Goal: Information Seeking & Learning: Find specific fact

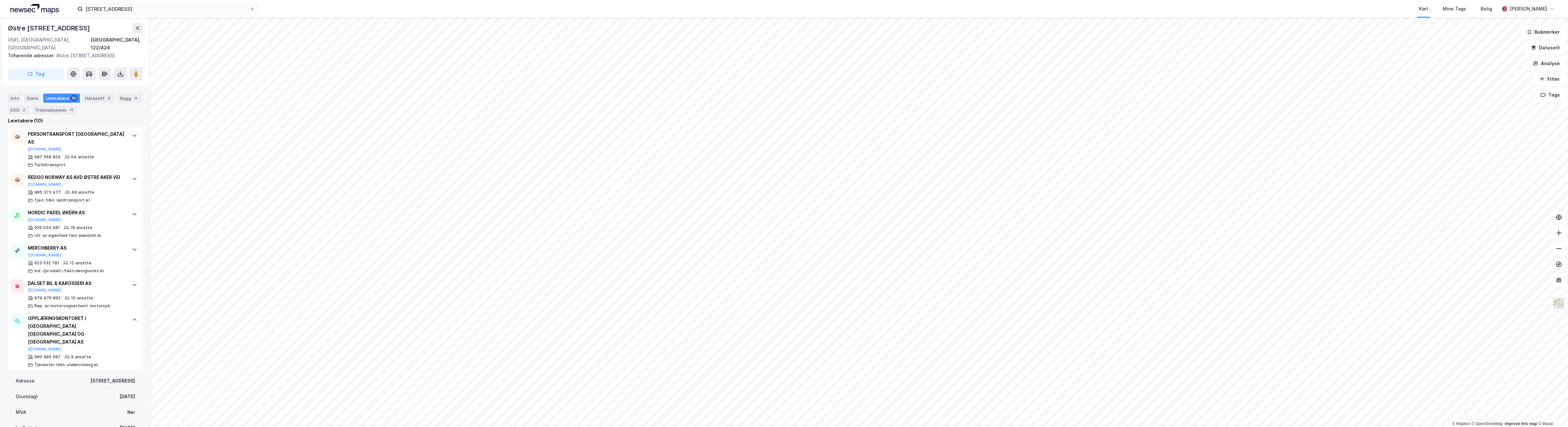
scroll to position [146, 0]
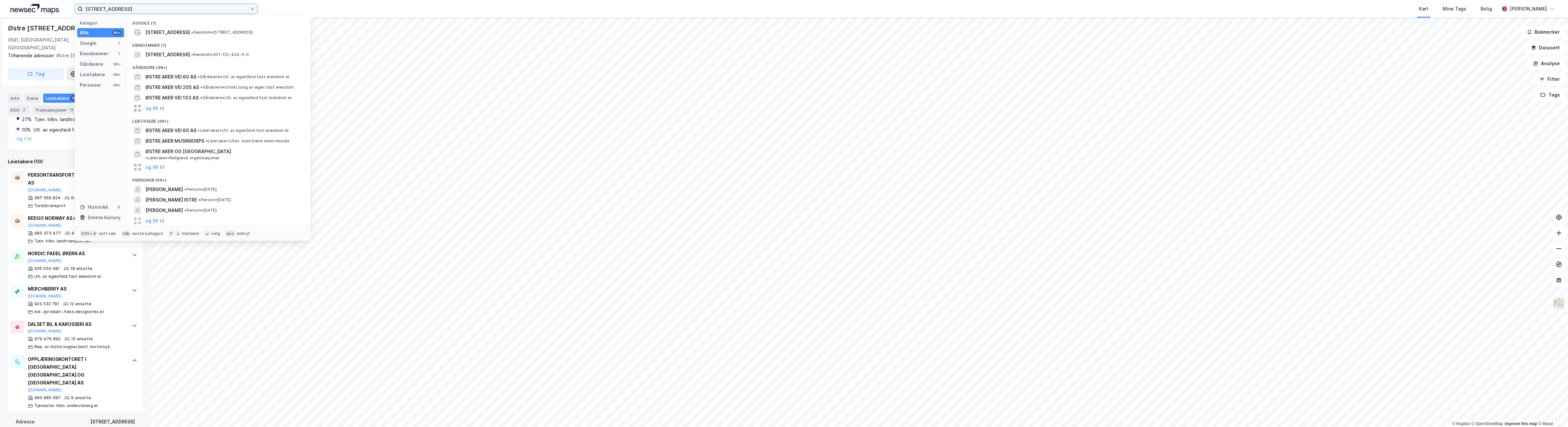
click at [135, 7] on input "[STREET_ADDRESS]" at bounding box center [166, 9] width 167 height 10
drag, startPoint x: 103, startPoint y: 6, endPoint x: 26, endPoint y: 1, distance: 77.2
click at [26, 1] on div "[STREET_ADDRESS] A Kategori Alle 99+ Google 1 Eiendommer 1 Gårdeiere 99+ Leieta…" at bounding box center [784, 9] width 1568 height 18
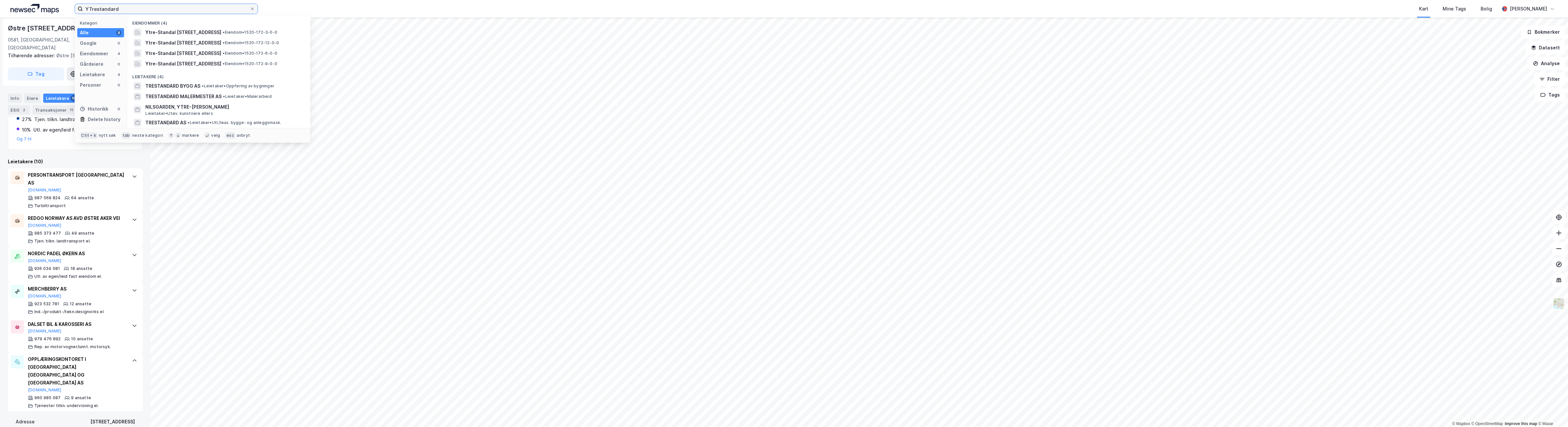
click at [88, 7] on input "YTrestandard" at bounding box center [166, 9] width 167 height 10
type input "Trestandard"
click at [218, 30] on span "• Eiendom • [STREET_ADDRESS]" at bounding box center [226, 32] width 61 height 5
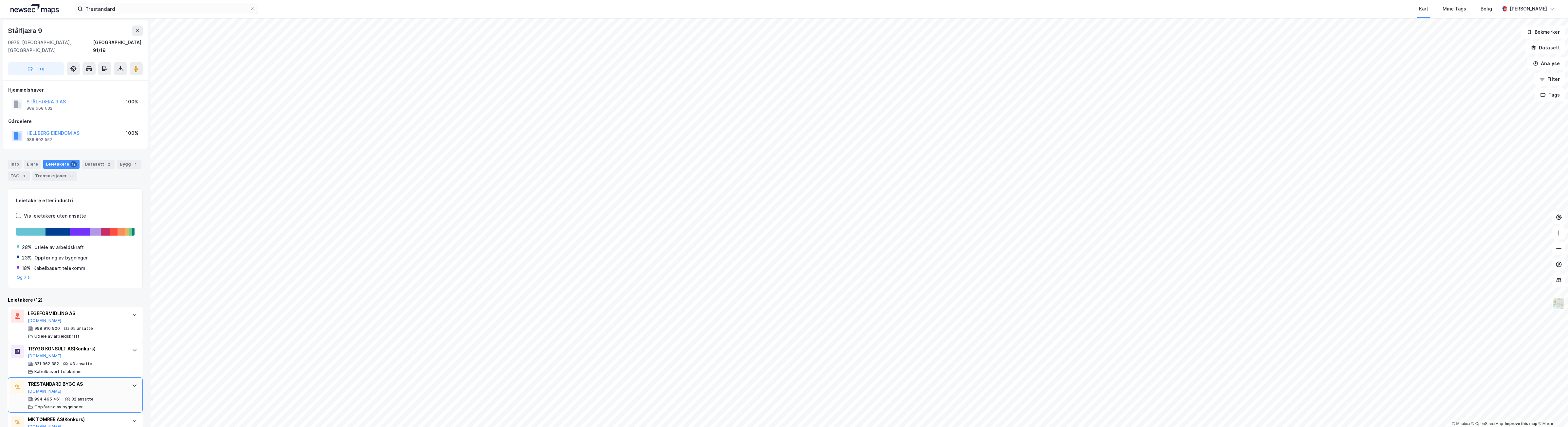
click at [88, 381] on div "TRESTANDARD BYGG AS [DOMAIN_NAME]" at bounding box center [77, 387] width 97 height 14
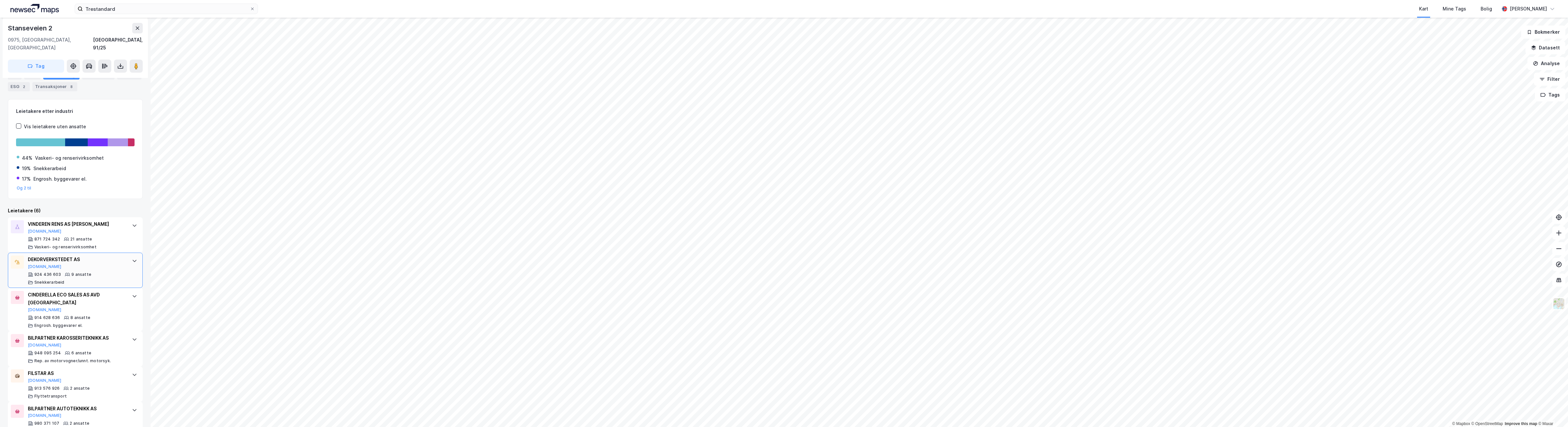
scroll to position [92, 0]
click at [141, 9] on input "Trestandard" at bounding box center [166, 9] width 167 height 10
click at [152, 32] on span "• Eiendom • [STREET_ADDRESS]" at bounding box center [173, 32] width 61 height 5
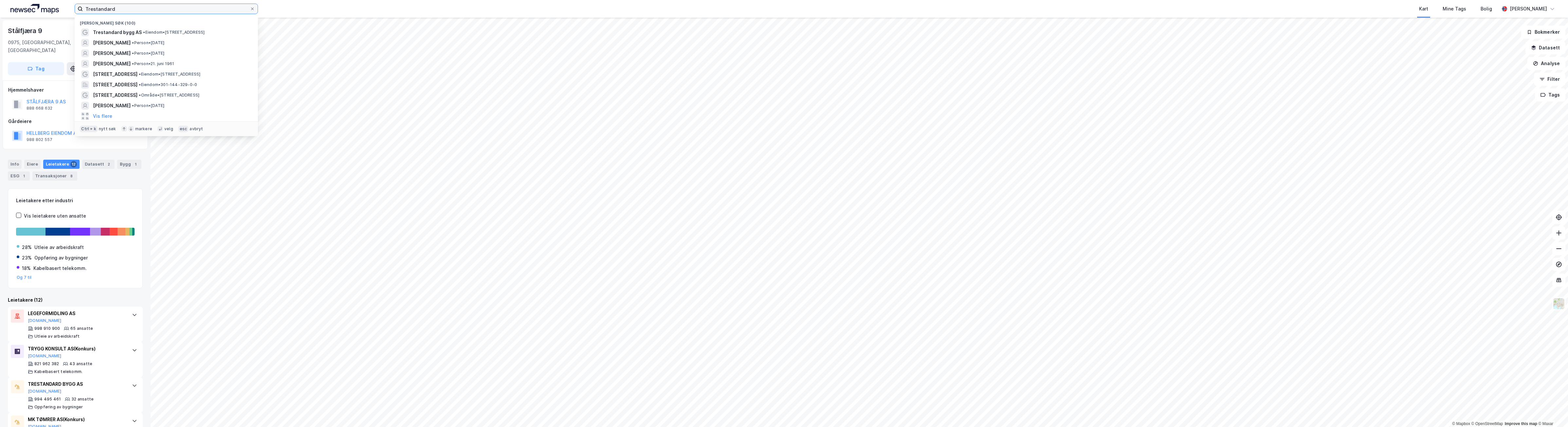
click at [124, 9] on input "Trestandard" at bounding box center [166, 9] width 167 height 10
drag, startPoint x: 122, startPoint y: 10, endPoint x: 66, endPoint y: 1, distance: 56.7
click at [66, 1] on div "[PERSON_NAME] søk (100) Trestandard bygg AS • Eiendom • [STREET_ADDRESS] HAUGE …" at bounding box center [784, 9] width 1568 height 18
paste input "[STREET_ADDRESS]"
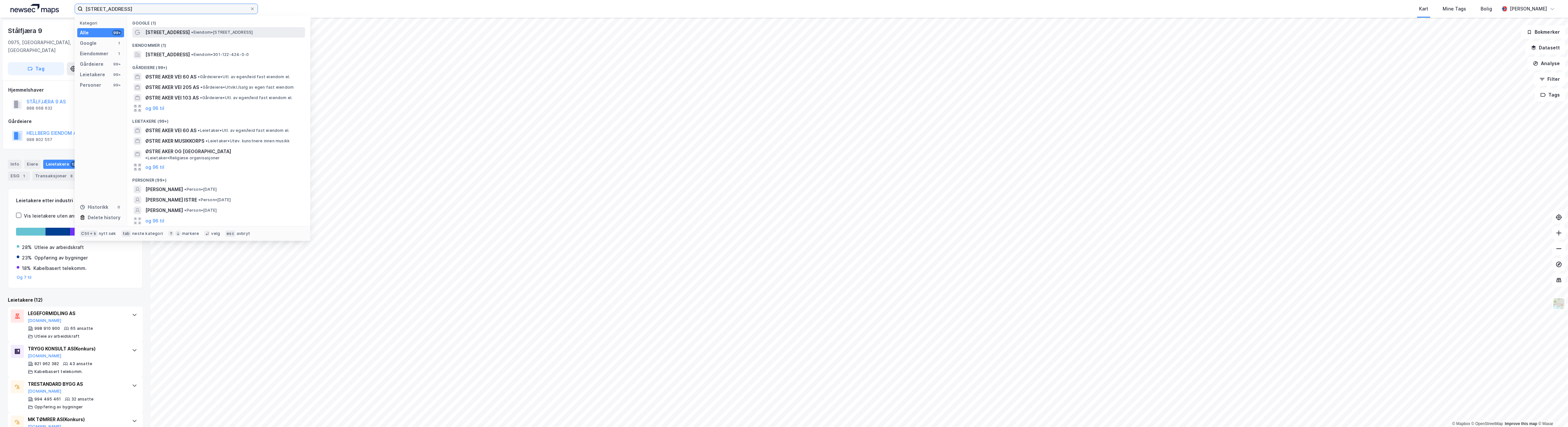
type input "[STREET_ADDRESS]"
click at [187, 33] on span "[STREET_ADDRESS]" at bounding box center [167, 32] width 44 height 8
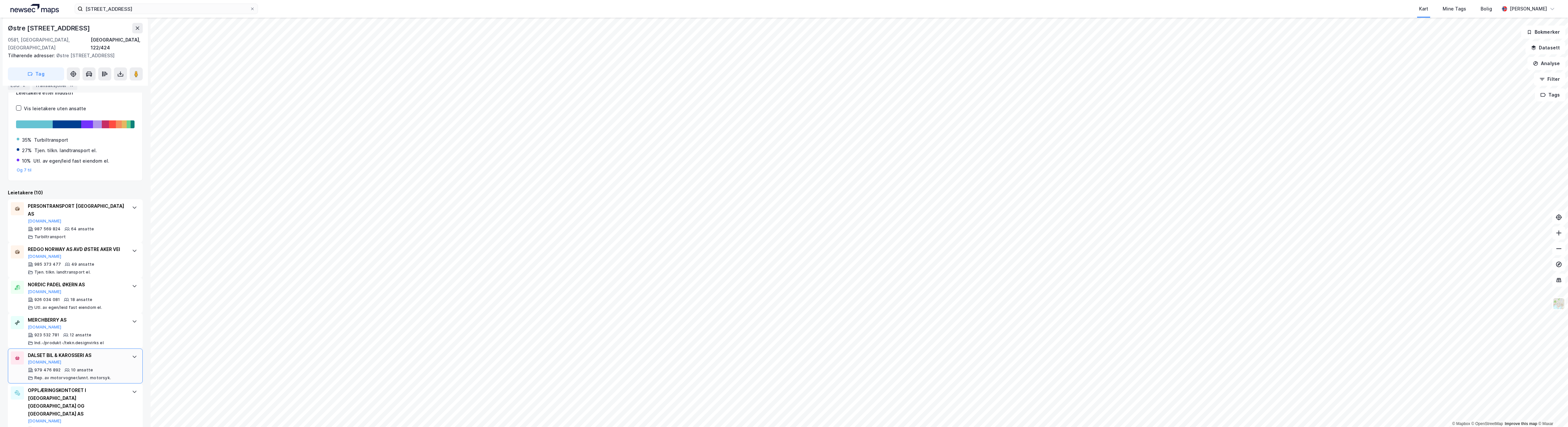
scroll to position [123, 0]
click at [87, 385] on div "OPPLÆRINGSKONTORET I [GEOGRAPHIC_DATA] [GEOGRAPHIC_DATA] OG [GEOGRAPHIC_DATA] AS" at bounding box center [77, 395] width 97 height 32
click at [40, 411] on button "[DOMAIN_NAME]" at bounding box center [44, 413] width 33 height 5
